Goal: Task Accomplishment & Management: Complete application form

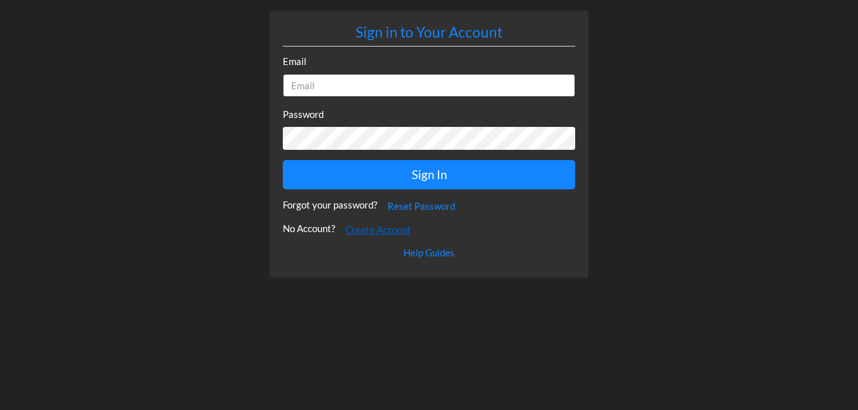
click at [371, 231] on button "Create Account" at bounding box center [378, 230] width 82 height 24
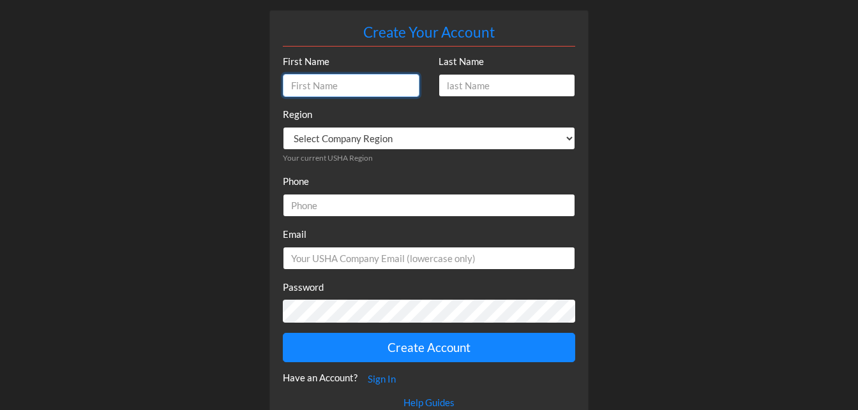
click at [332, 86] on input "First Name" at bounding box center [351, 86] width 137 height 24
type input "[PERSON_NAME]"
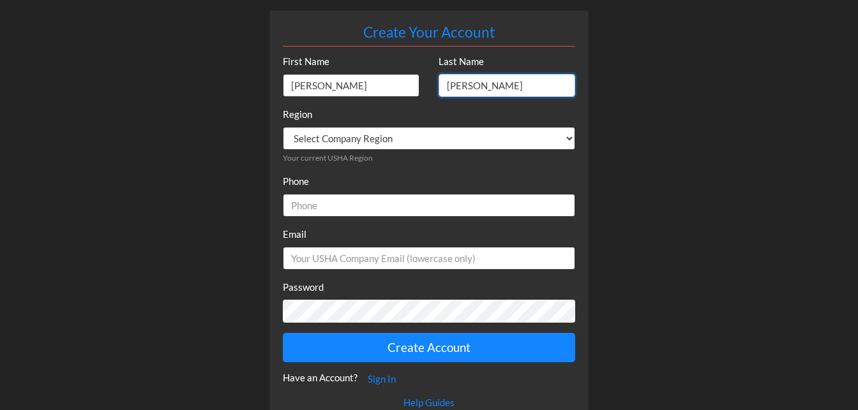
type input "[PERSON_NAME]"
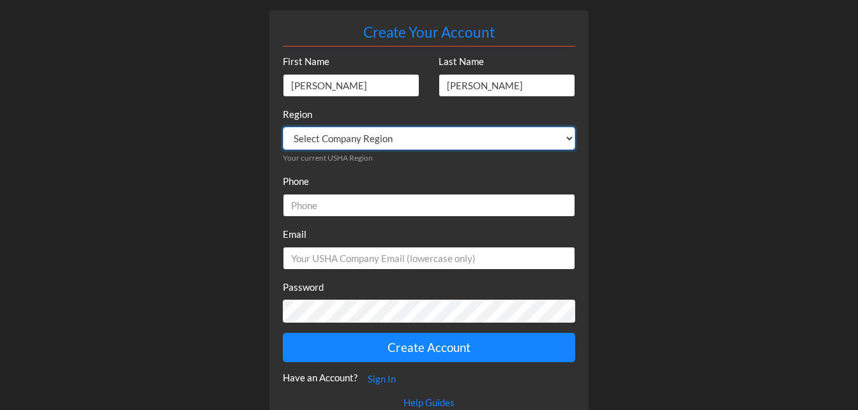
click at [317, 140] on select "Select Company Region [PERSON_NAME] Still Yecina" at bounding box center [429, 139] width 292 height 24
click at [336, 135] on select "Select Company Region [PERSON_NAME] Still Yecina" at bounding box center [429, 139] width 292 height 24
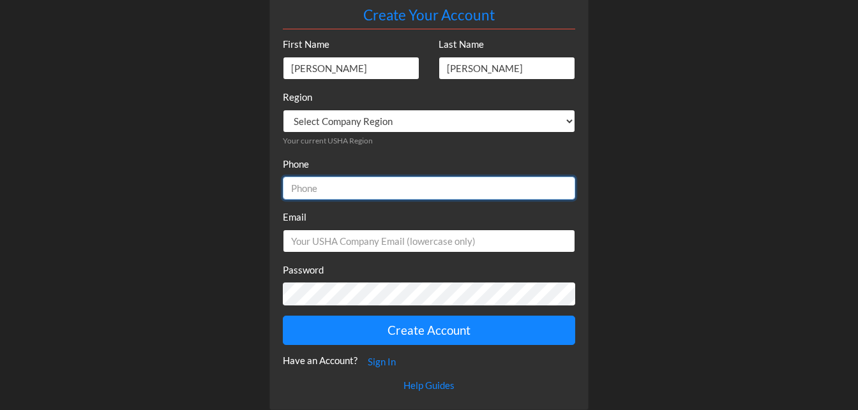
click at [340, 193] on input "Phone" at bounding box center [429, 189] width 292 height 24
type input "21"
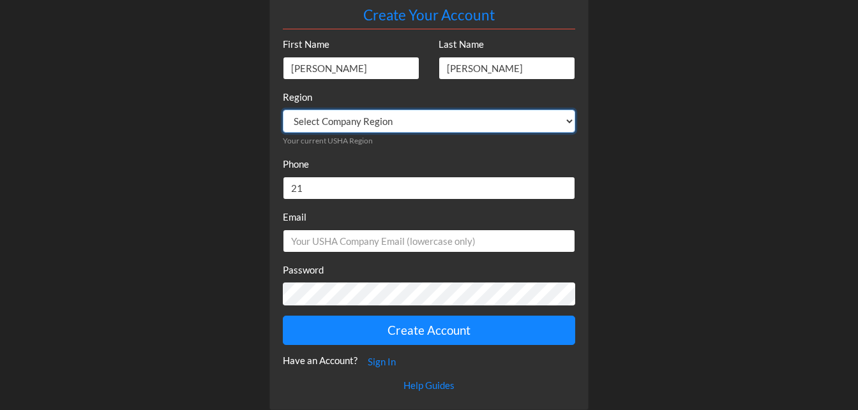
click at [382, 124] on select "Select Company Region [PERSON_NAME] Still Yecina" at bounding box center [429, 122] width 292 height 24
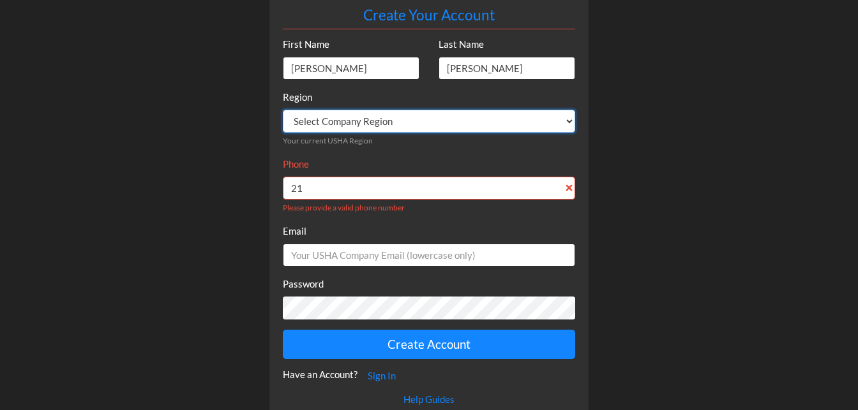
click at [283, 110] on select "Select Company Region [PERSON_NAME] Still Yecina" at bounding box center [429, 122] width 292 height 24
click at [381, 114] on select "Select Company Region [PERSON_NAME] Still Yecina" at bounding box center [429, 122] width 292 height 24
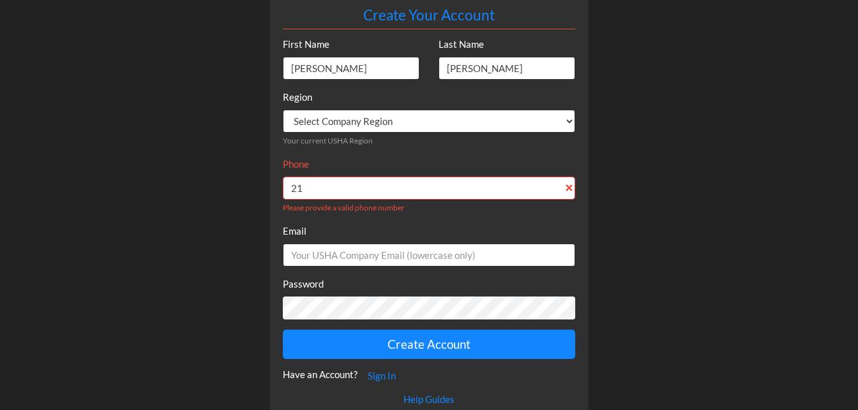
click at [347, 133] on div "Region Select Company Region [GEOGRAPHIC_DATA][PERSON_NAME] Still Yecina Your c…" at bounding box center [429, 118] width 292 height 57
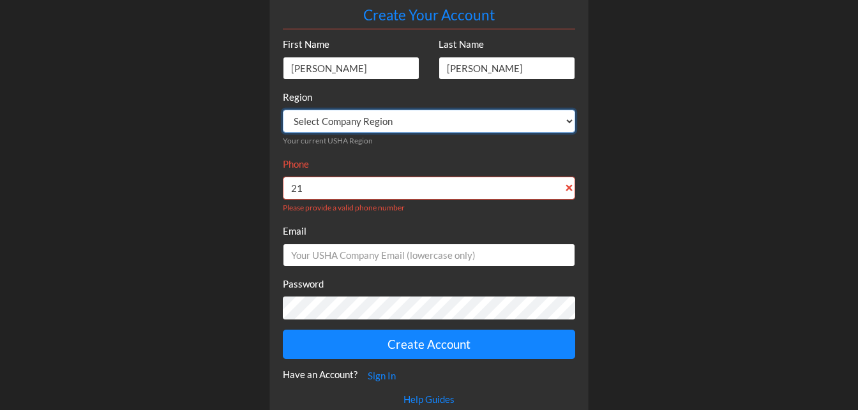
click at [361, 130] on select "Select Company Region [PERSON_NAME] Still Yecina" at bounding box center [429, 122] width 292 height 24
